Goal: Find specific page/section: Find specific page/section

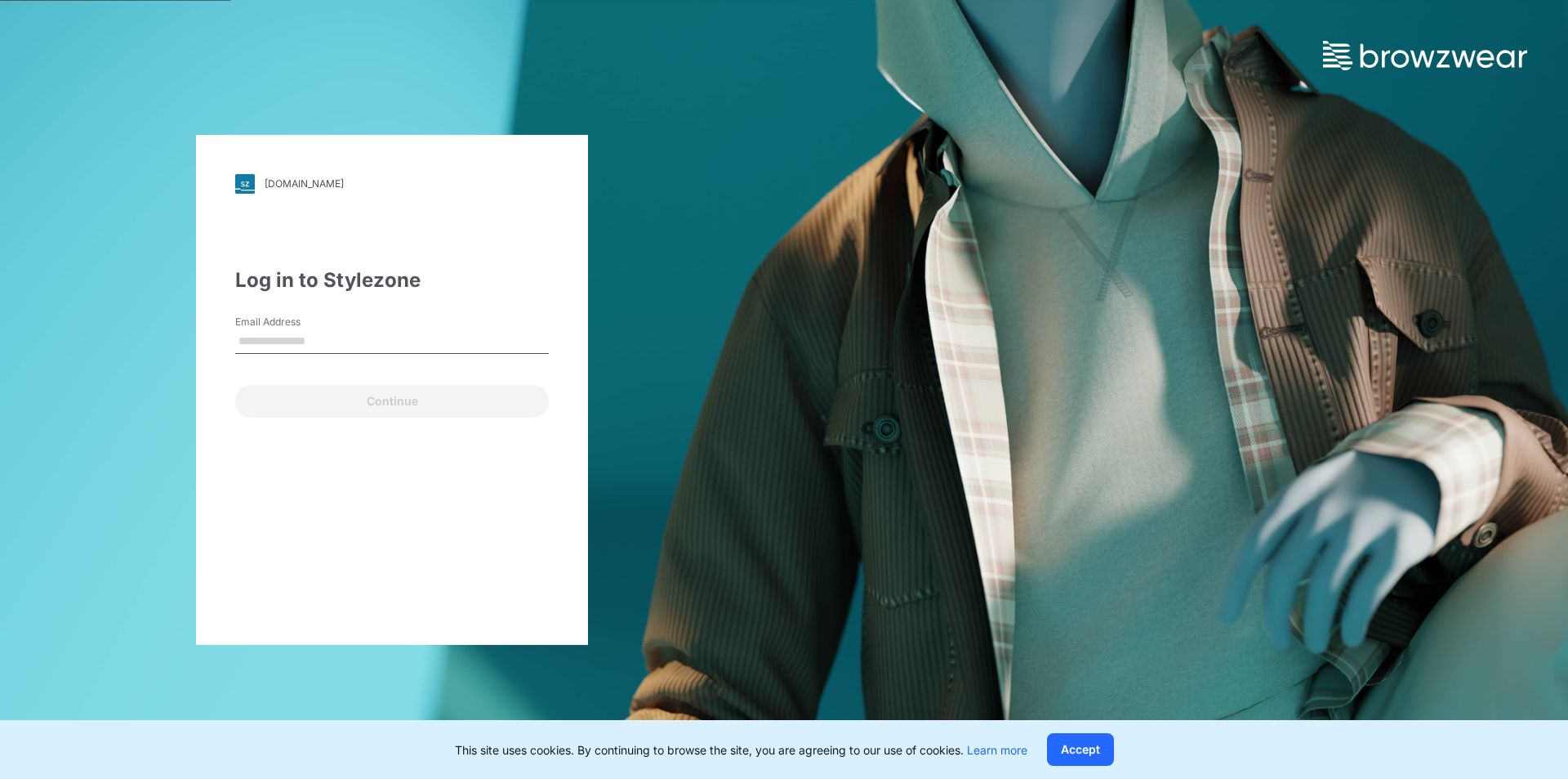
click at [464, 315] on div "Email Address" at bounding box center [392, 339] width 314 height 49
click at [468, 345] on input "Email Address" at bounding box center [392, 342] width 314 height 25
type input "**********"
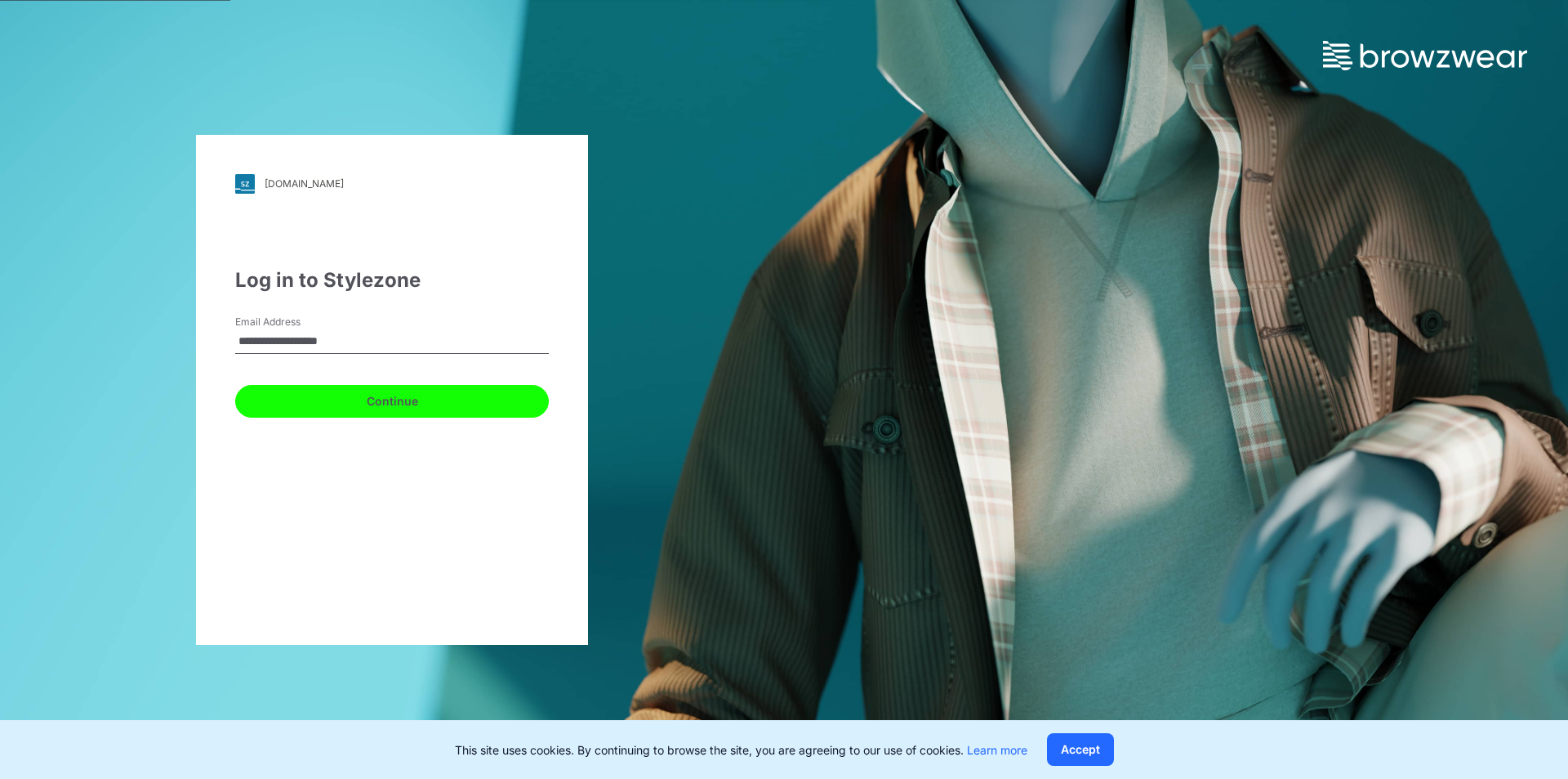
click at [286, 397] on button "Continue" at bounding box center [392, 400] width 314 height 33
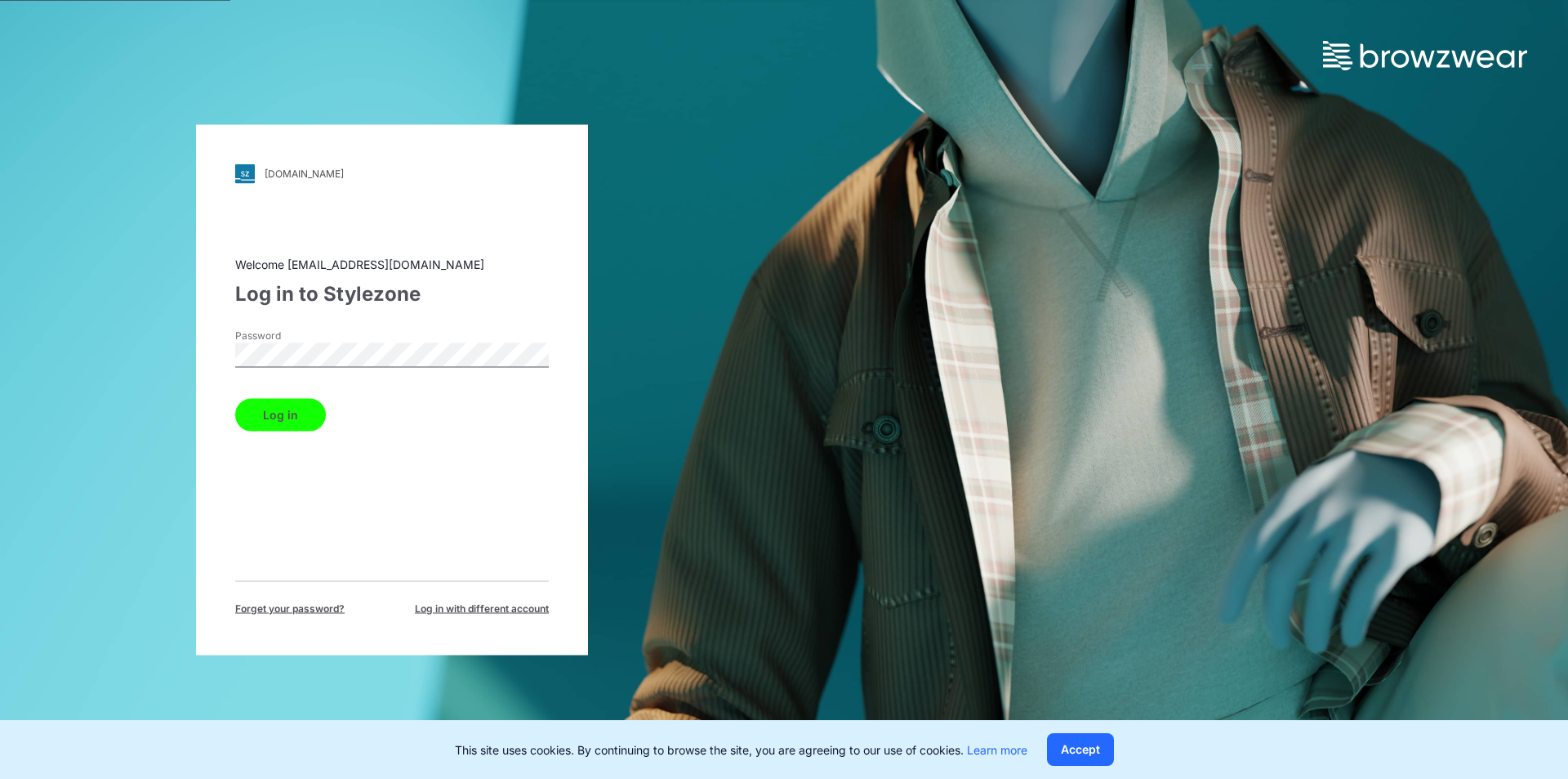
click at [294, 407] on button "Log in" at bounding box center [281, 413] width 91 height 33
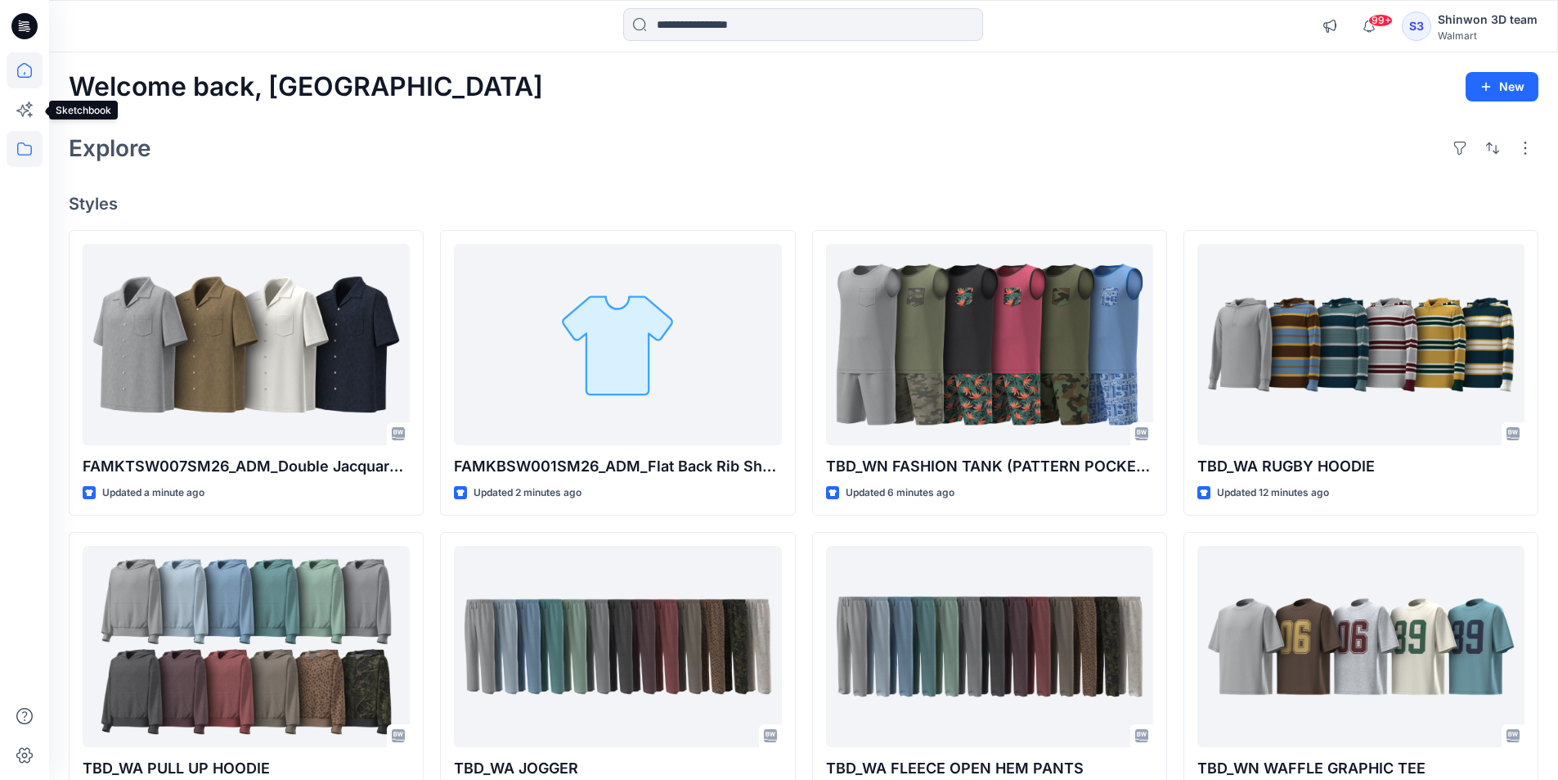
click at [25, 153] on icon at bounding box center [25, 149] width 36 height 36
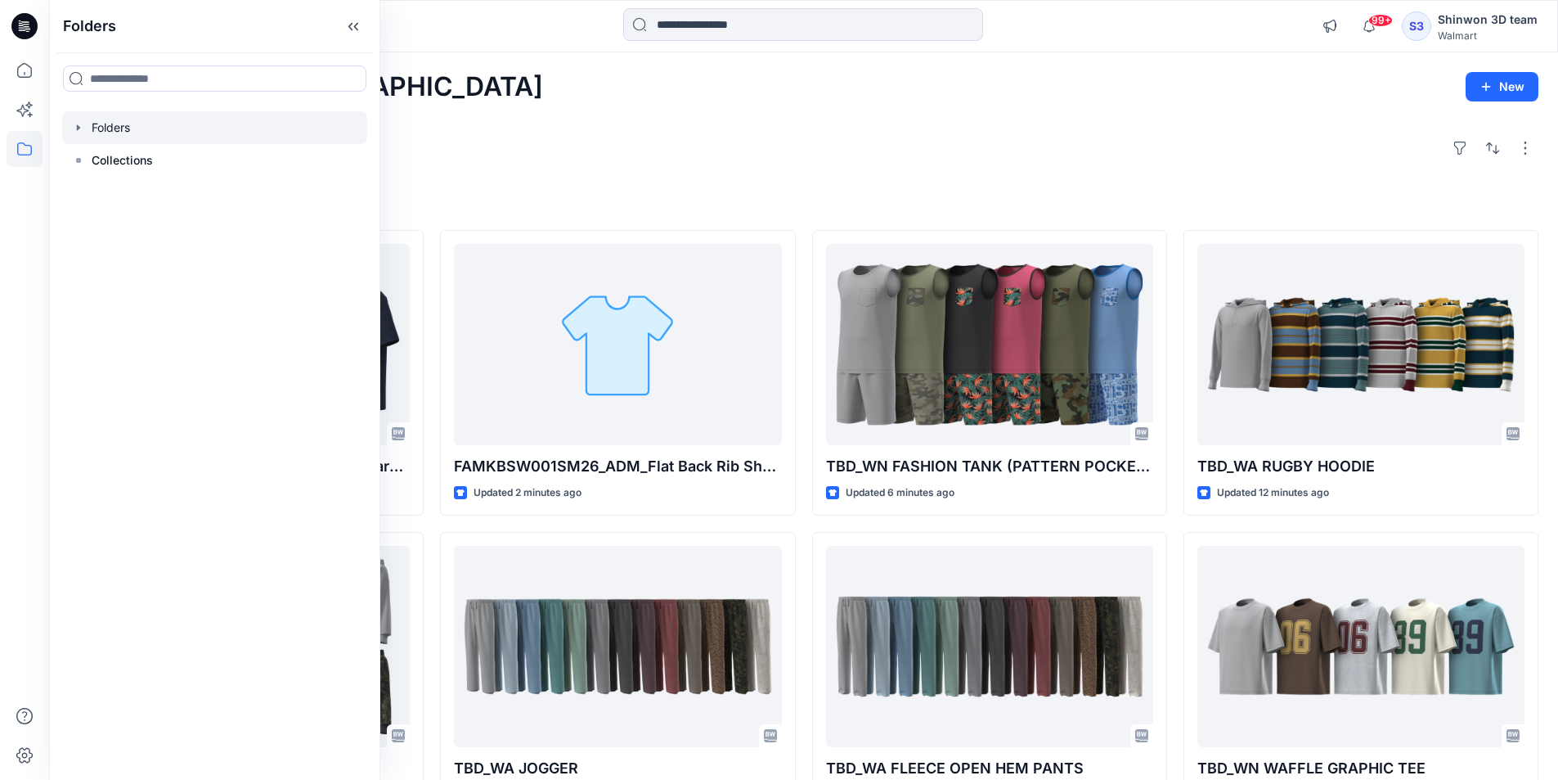
click at [79, 124] on icon "button" at bounding box center [78, 127] width 13 height 13
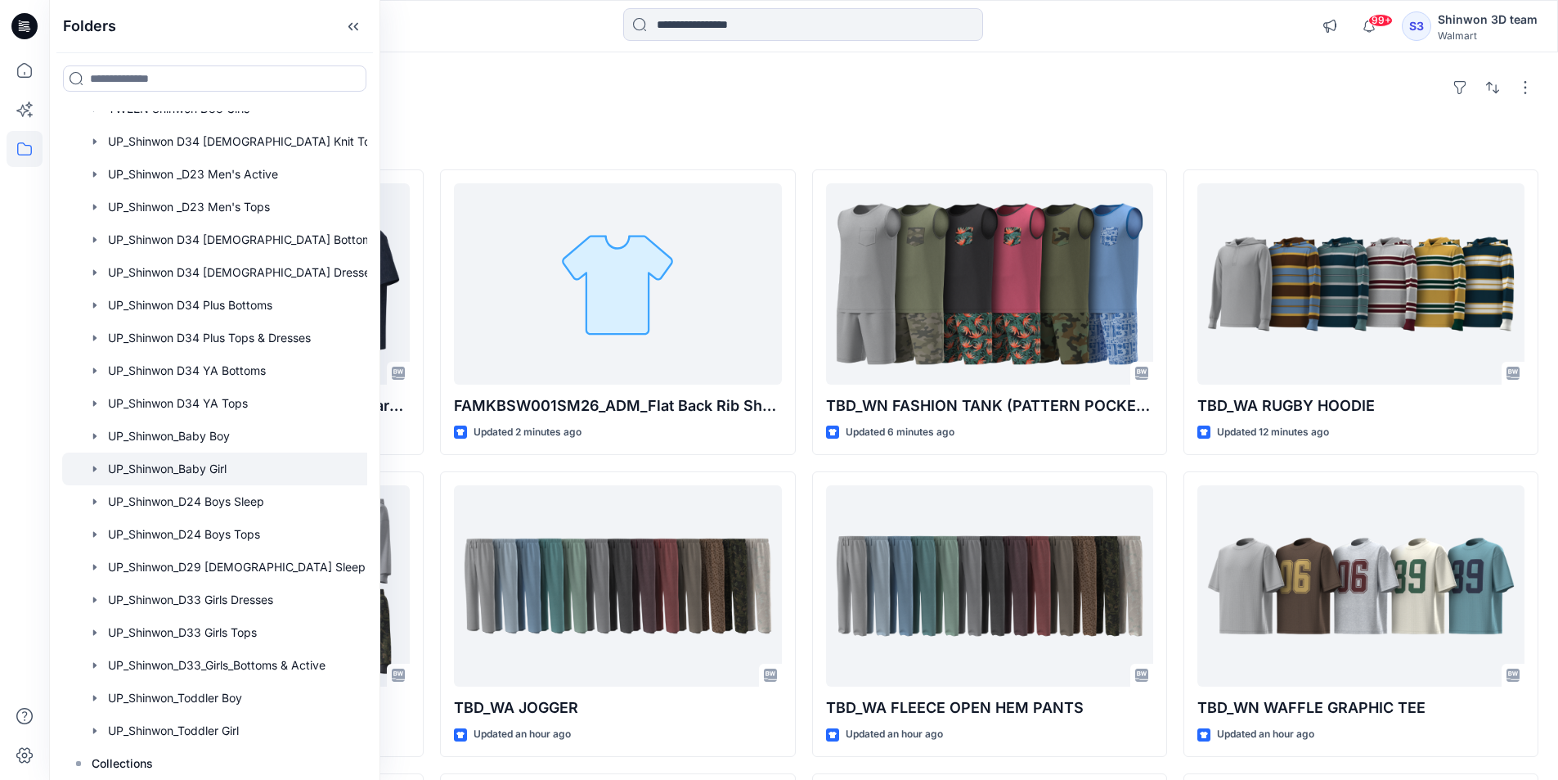
scroll to position [164, 0]
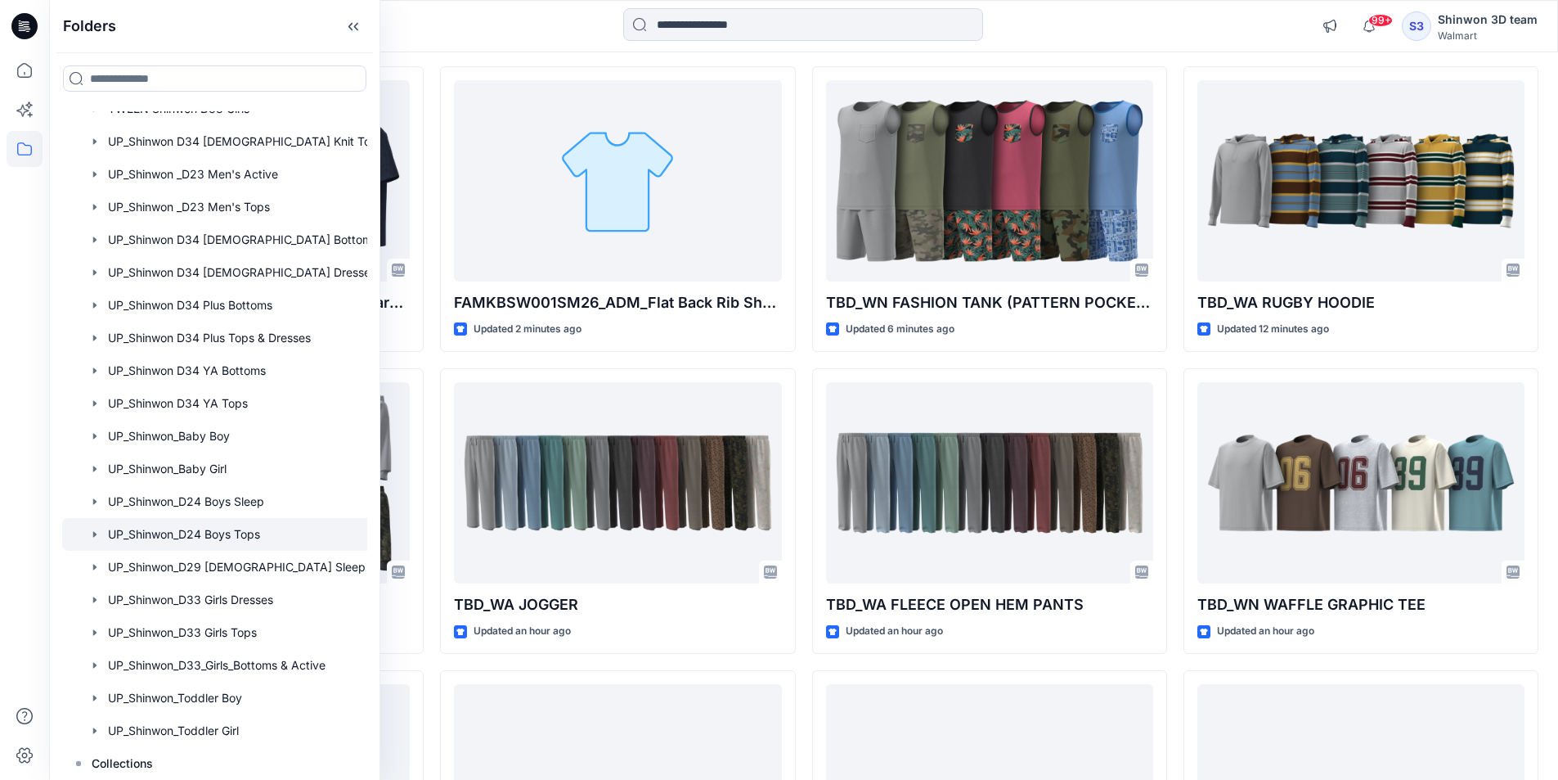
click at [91, 529] on icon "button" at bounding box center [94, 534] width 13 height 13
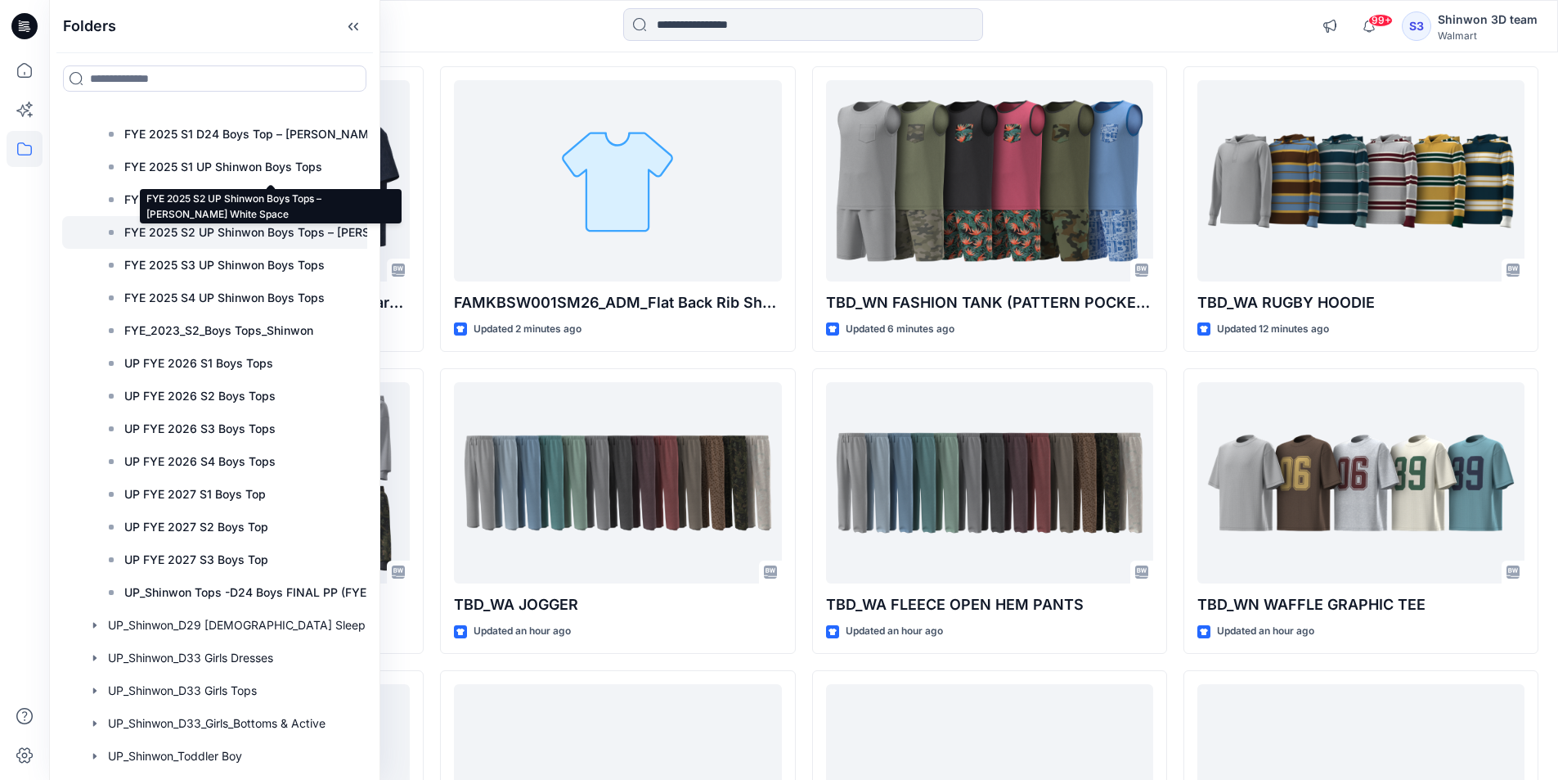
scroll to position [1494, 0]
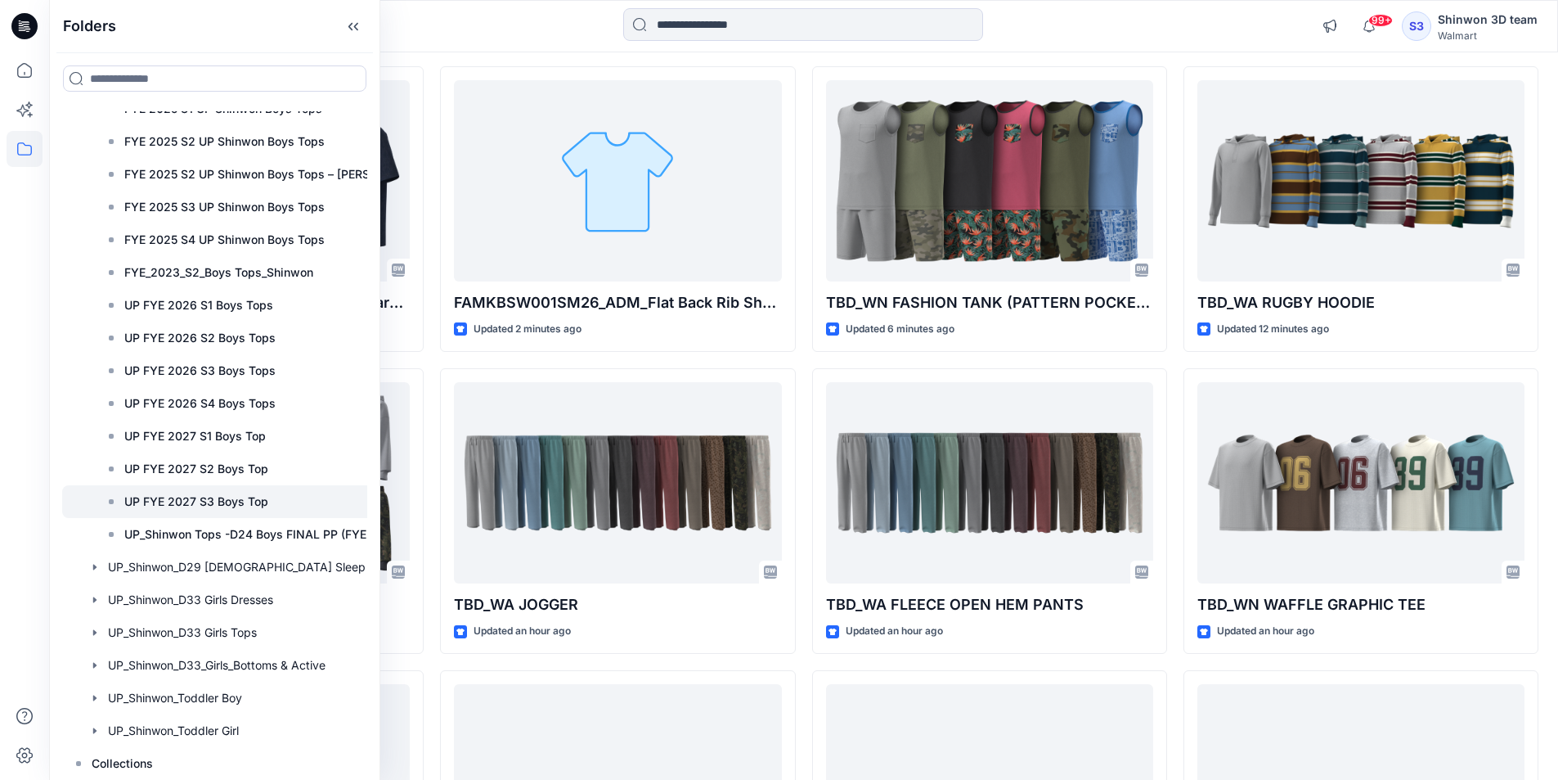
click at [205, 505] on p "UP FYE 2027 S3 Boys Top" at bounding box center [196, 502] width 144 height 20
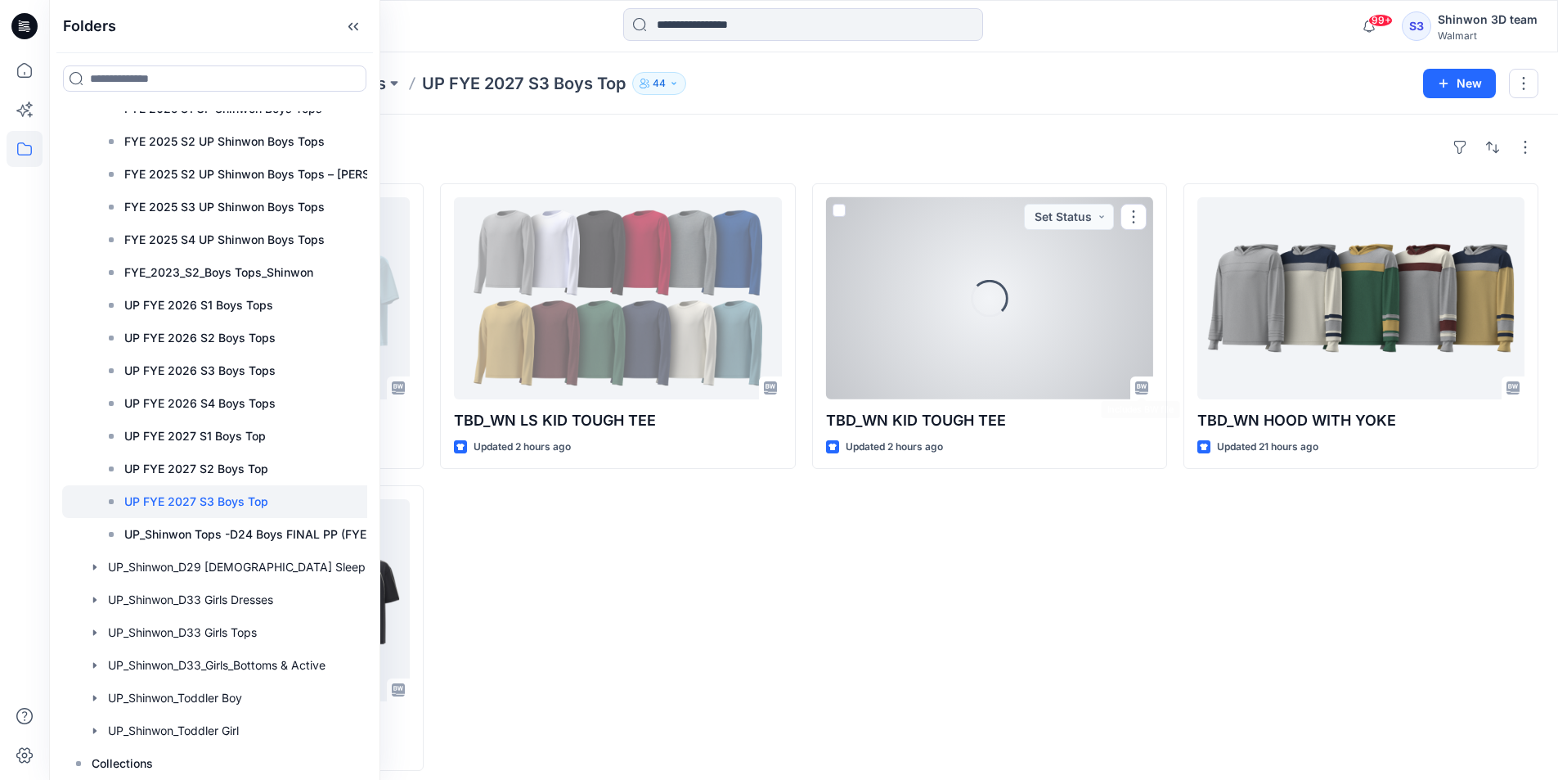
click at [892, 658] on div "Loading... TBD_WN KID TOUGH TEE Updated 2 hours ago Set Status" at bounding box center [989, 476] width 355 height 587
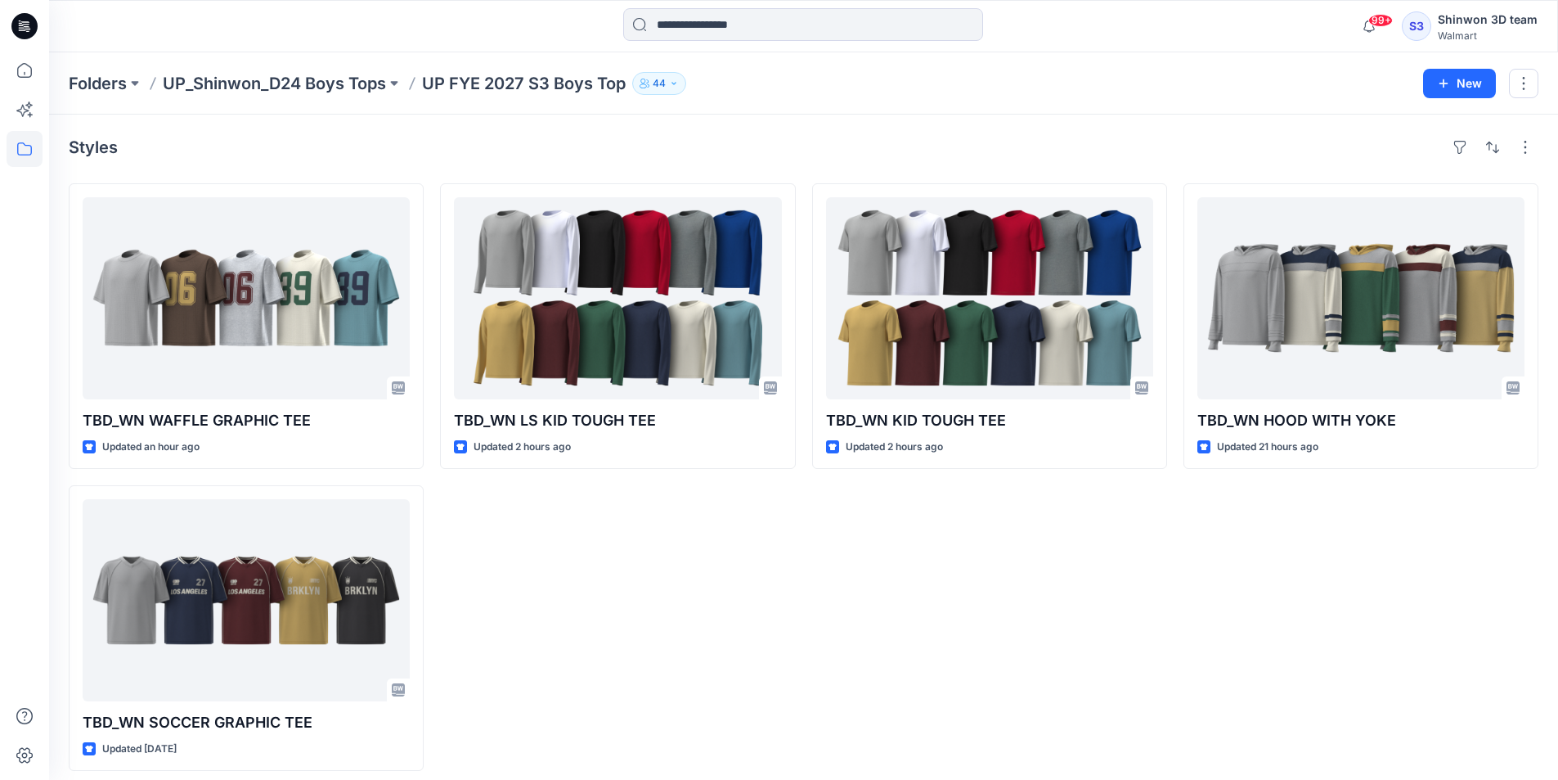
click at [1353, 559] on div "TBD_WN HOOD WITH YOKE Updated 21 hours ago" at bounding box center [1361, 476] width 355 height 587
click at [115, 84] on p "Folders" at bounding box center [98, 83] width 58 height 23
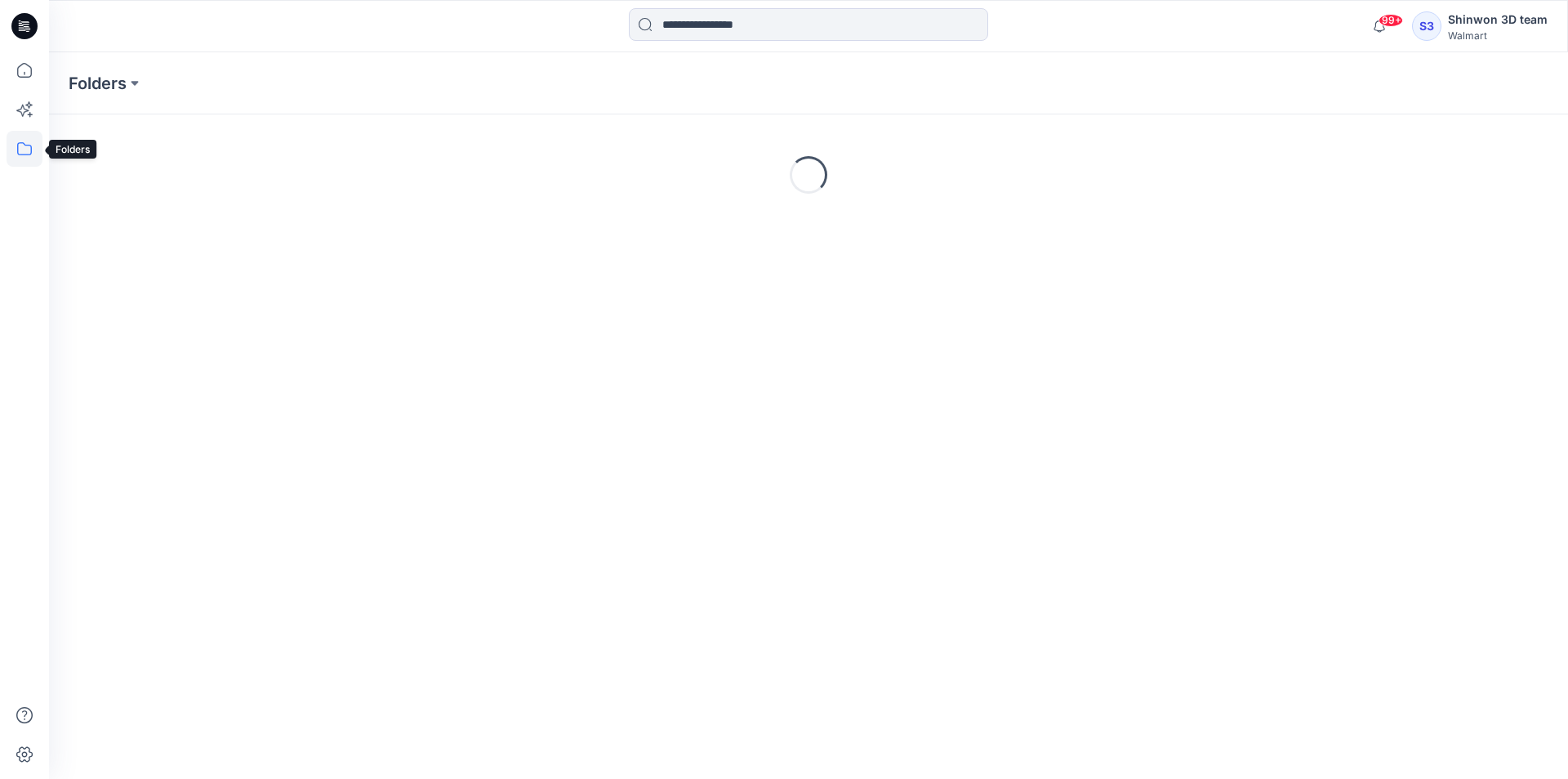
click at [28, 128] on div at bounding box center [25, 414] width 36 height 726
click at [27, 139] on icon at bounding box center [25, 149] width 36 height 36
click at [206, 82] on input at bounding box center [214, 78] width 303 height 26
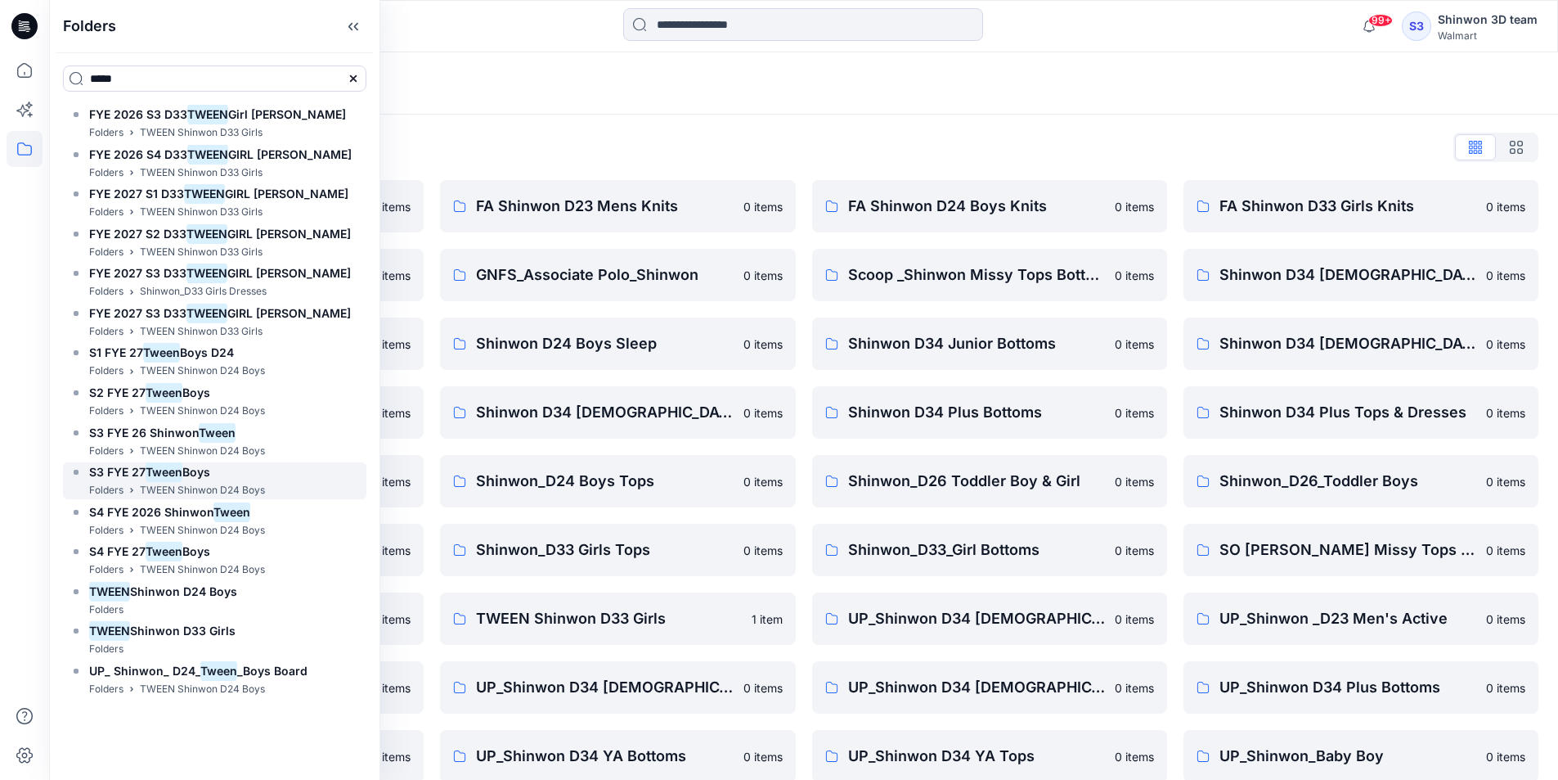
type input "*****"
click at [173, 481] on mark "Tween" at bounding box center [164, 472] width 37 height 22
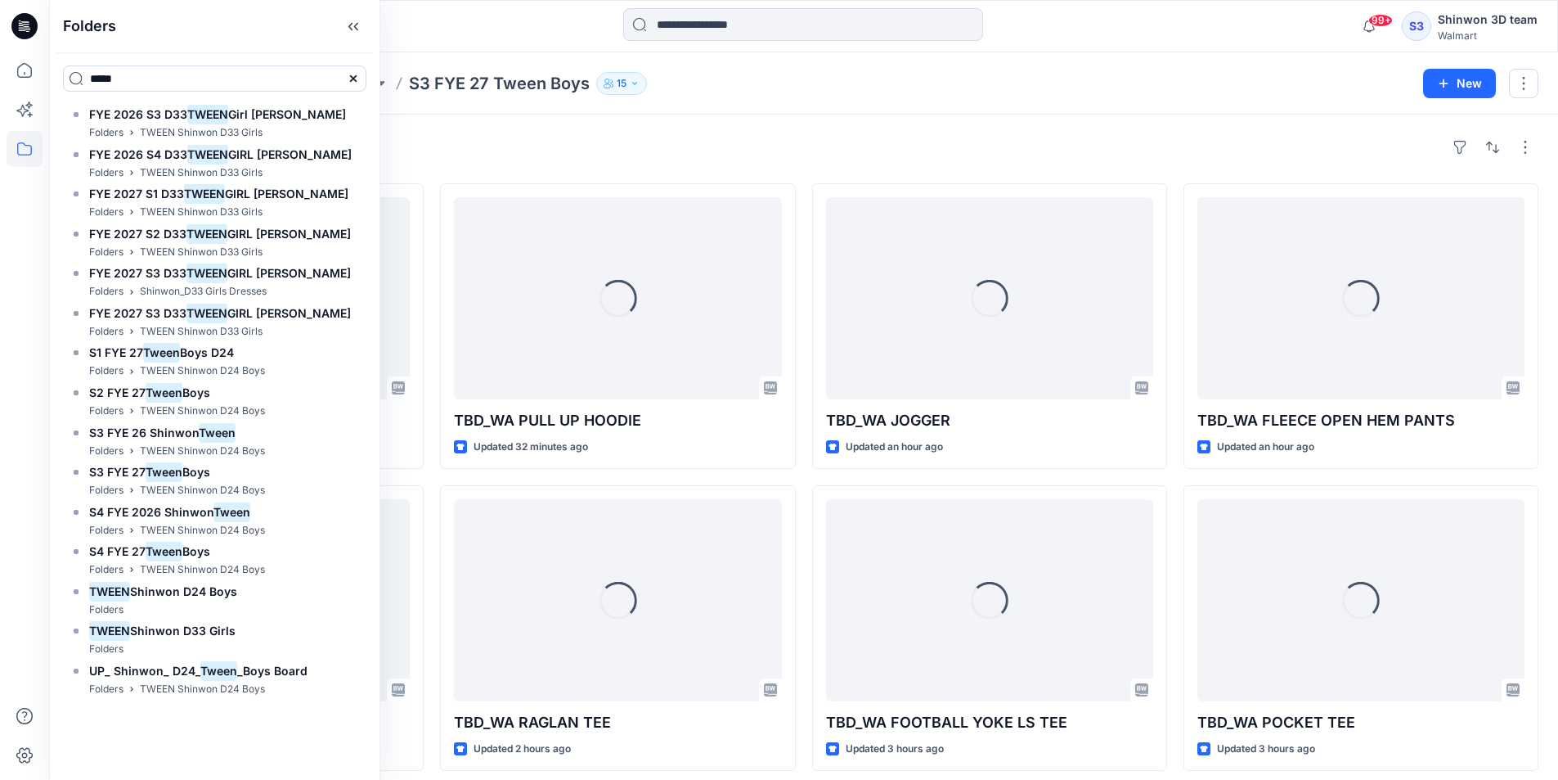
click at [997, 70] on div "Folders TWEEN Shinwon D24 Boys S3 FYE 27 Tween Boys 15 New" at bounding box center [803, 83] width 1509 height 62
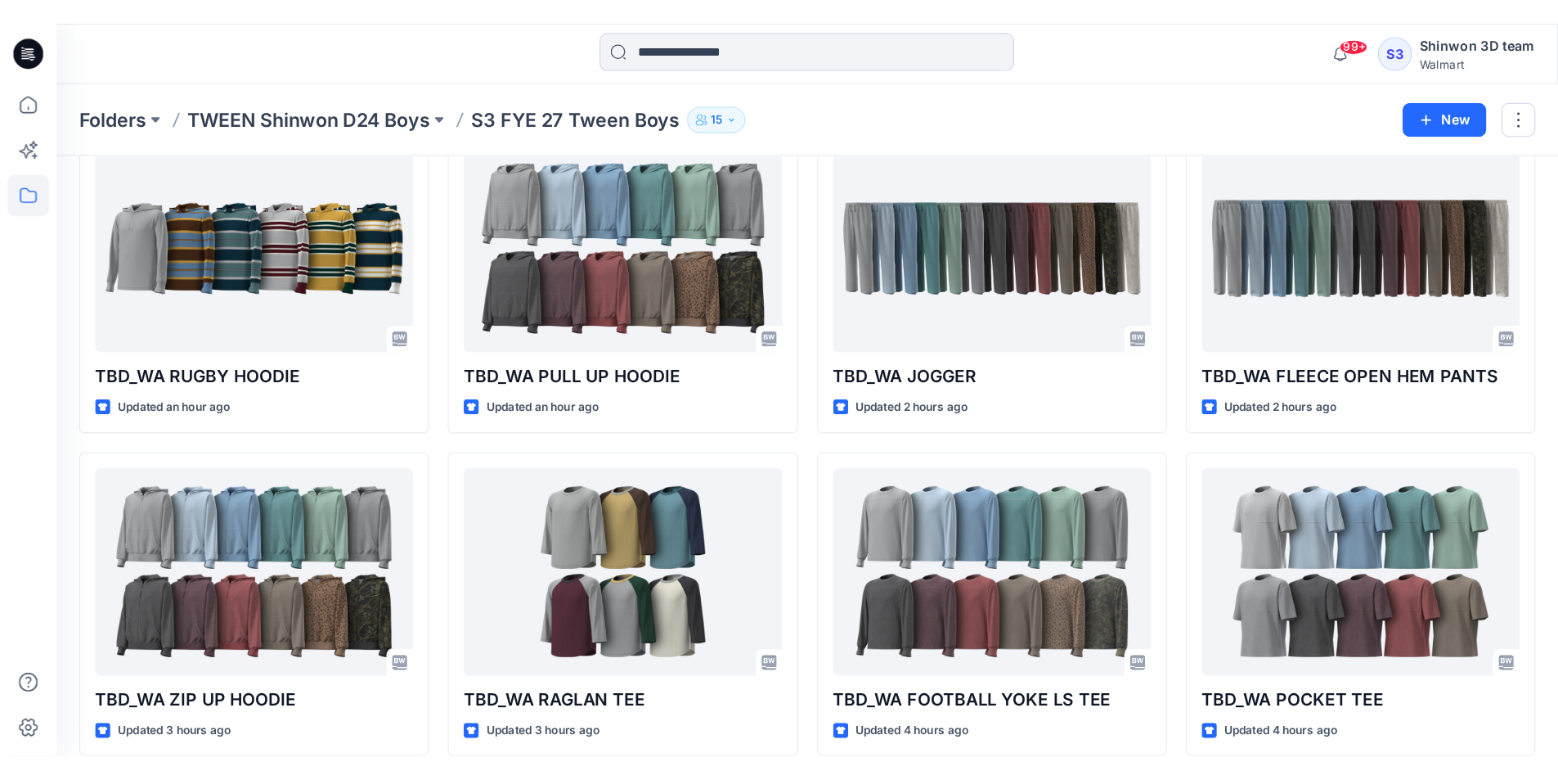
scroll to position [11, 0]
